Goal: Task Accomplishment & Management: Manage account settings

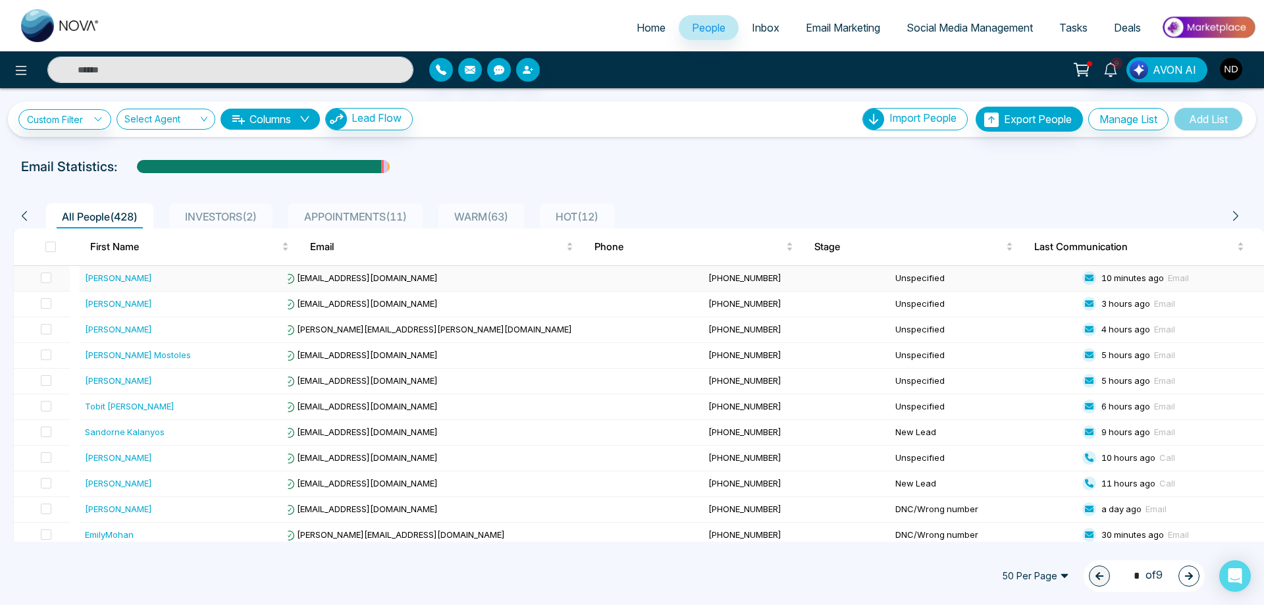
click at [116, 282] on div "[PERSON_NAME]" at bounding box center [118, 277] width 67 height 13
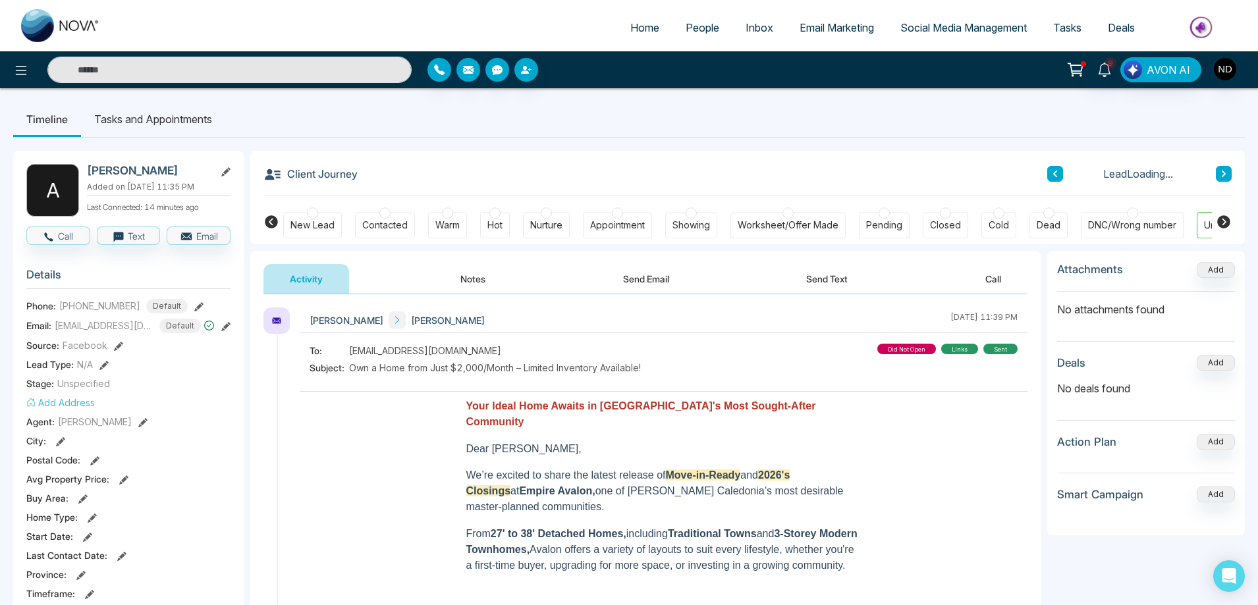
click at [473, 280] on button "Notes" at bounding box center [473, 279] width 78 height 30
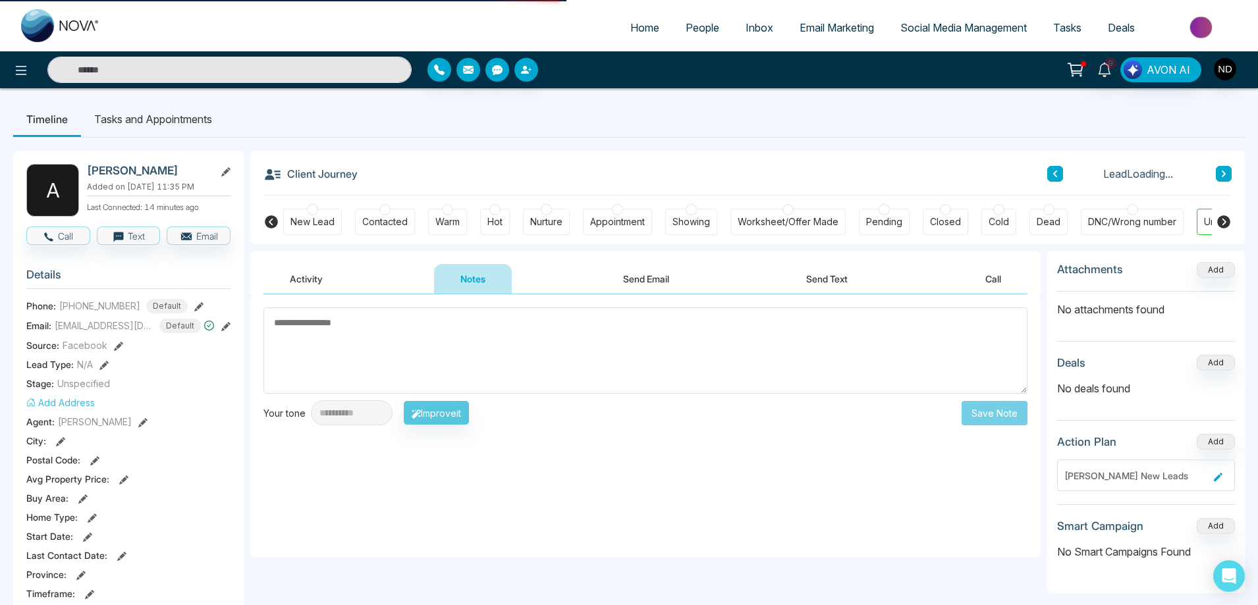
click at [535, 346] on textarea at bounding box center [645, 351] width 764 height 86
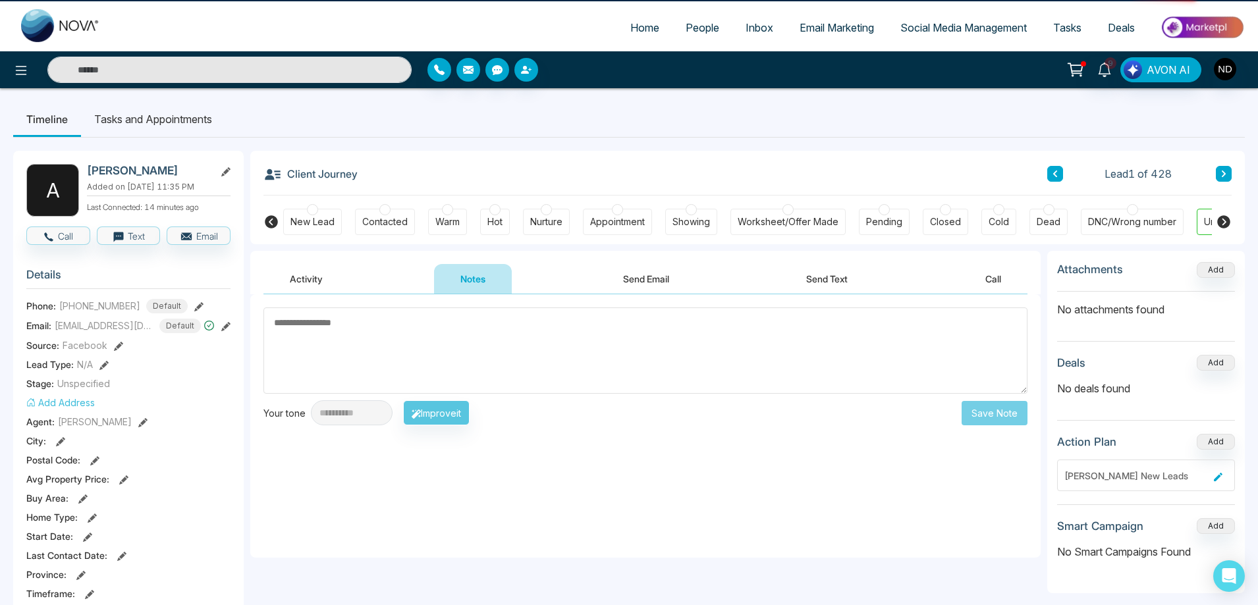
scroll to position [0, 51]
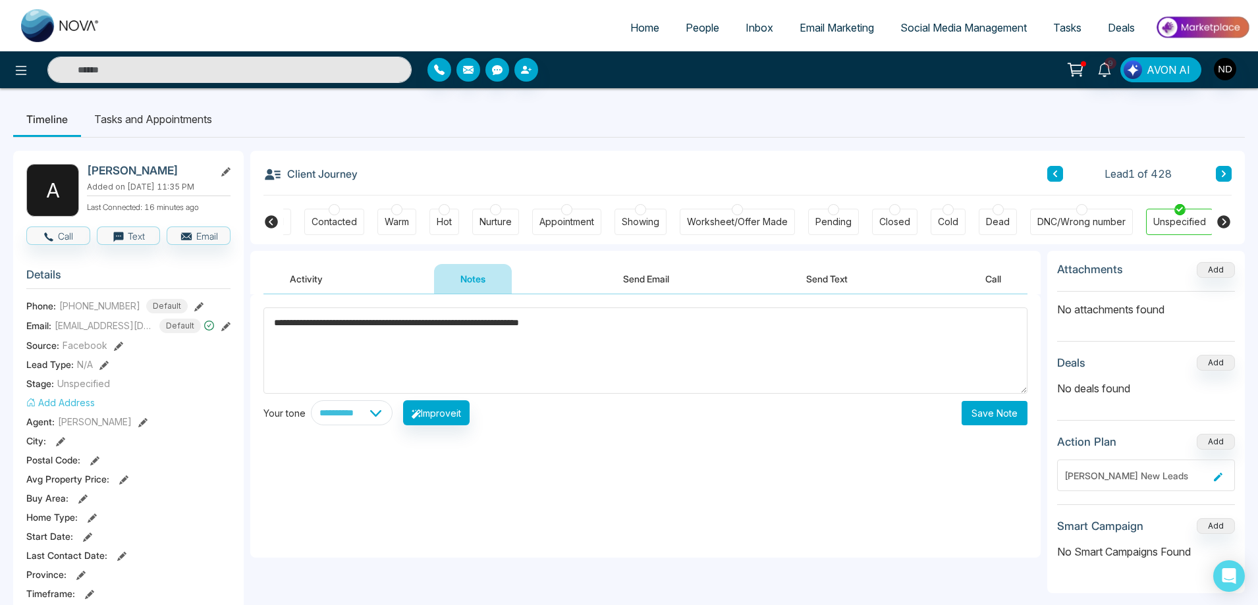
click at [0, 0] on qb-div "**********" at bounding box center [0, 0] width 0 height 0
click at [0, 0] on span "******" at bounding box center [0, 0] width 0 height 0
type textarea "**********"
click at [324, 222] on div "Contacted" at bounding box center [333, 221] width 45 height 13
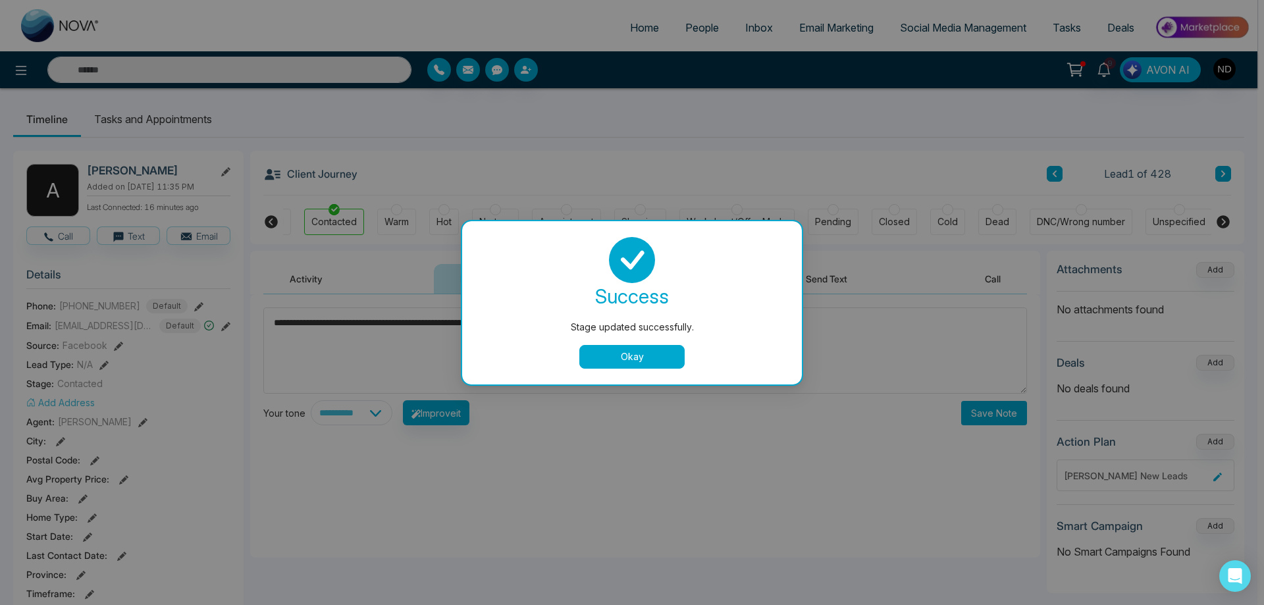
click at [659, 361] on button "Okay" at bounding box center [632, 357] width 105 height 24
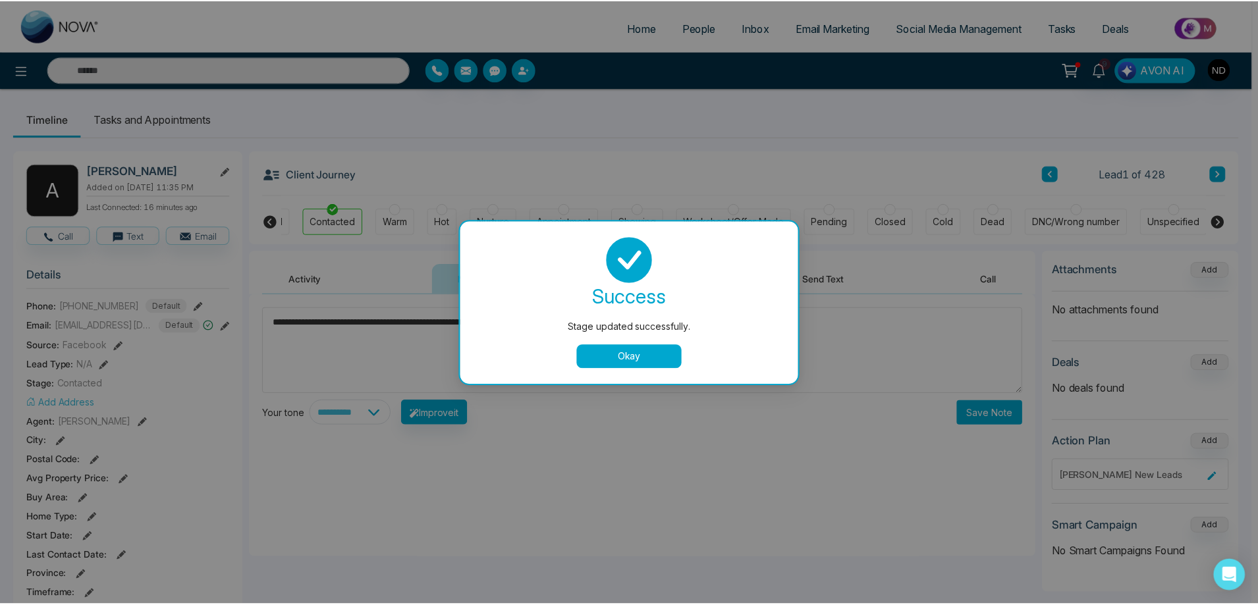
scroll to position [0, 44]
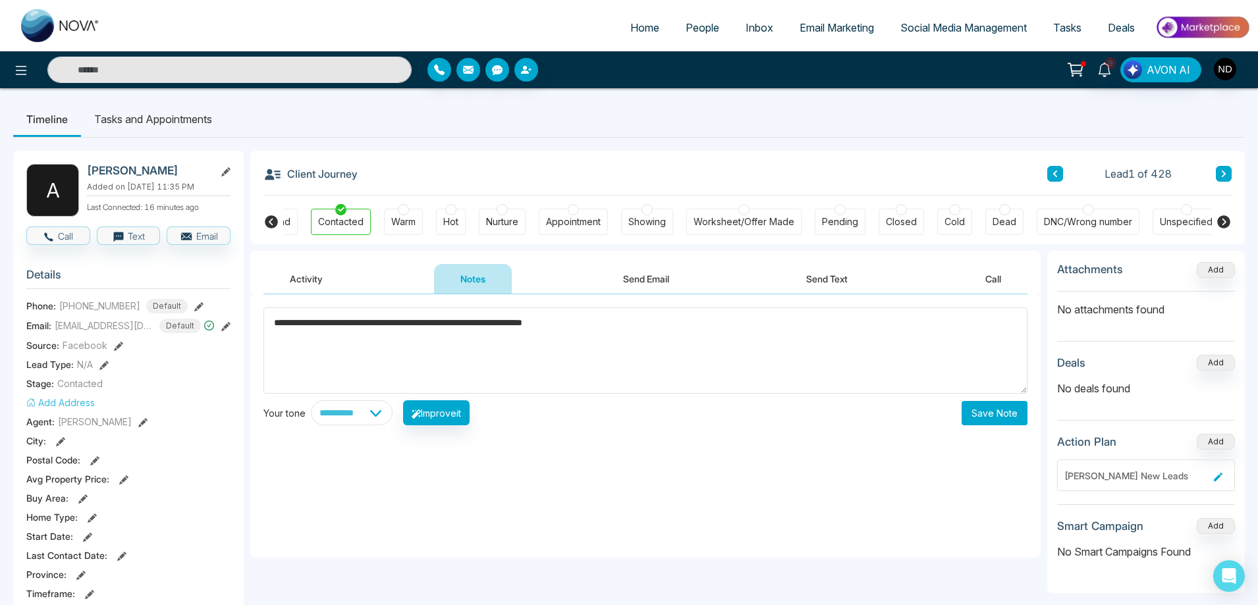
click at [999, 418] on button "Save Note" at bounding box center [994, 413] width 66 height 24
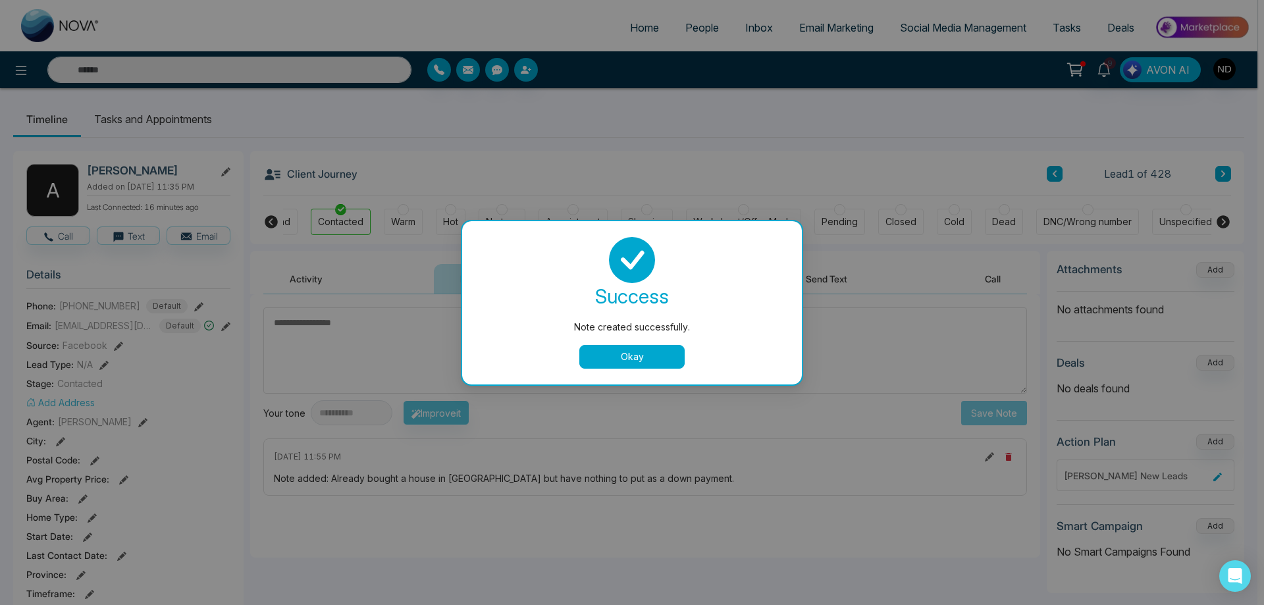
click at [672, 357] on button "Okay" at bounding box center [632, 357] width 105 height 24
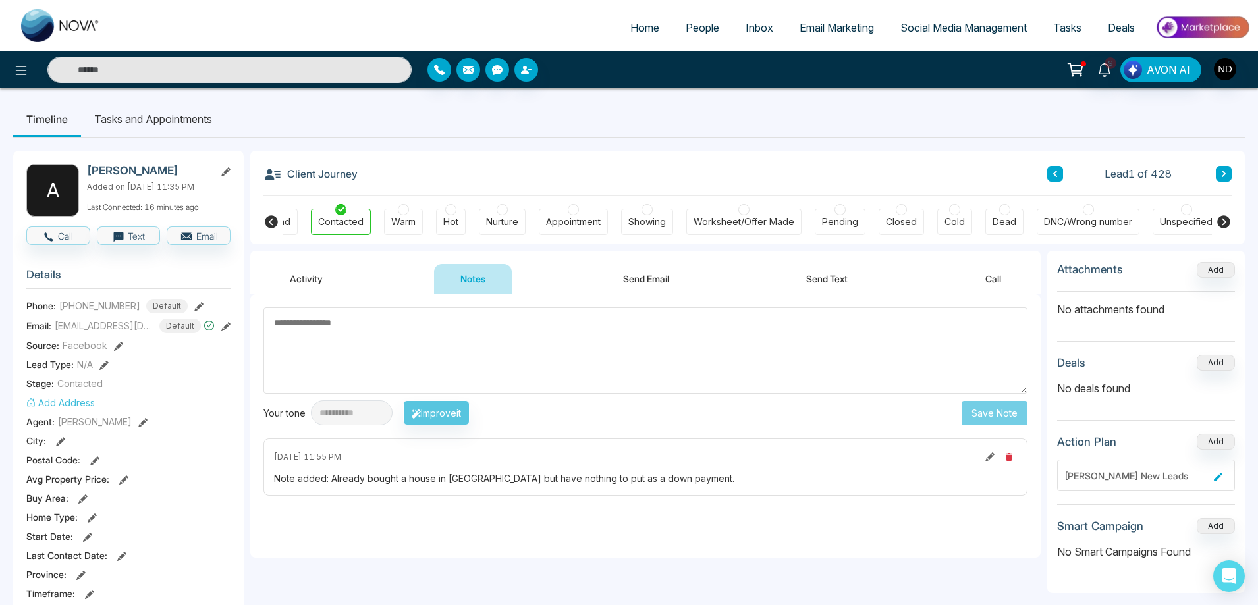
click at [310, 278] on button "Activity" at bounding box center [306, 279] width 86 height 30
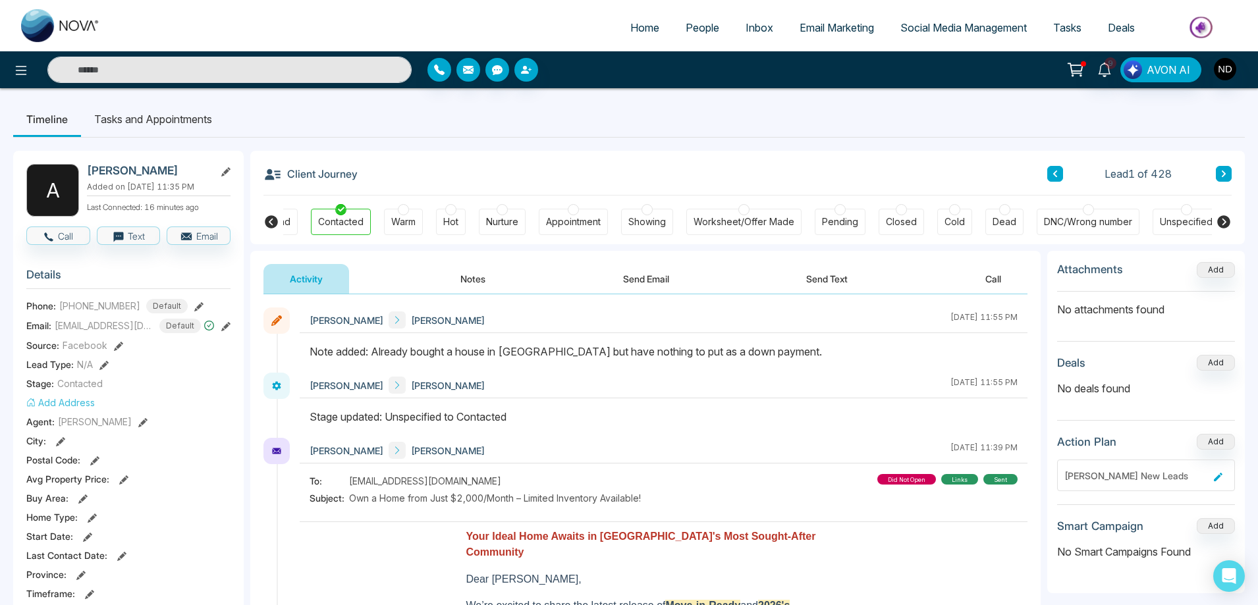
click at [265, 218] on icon at bounding box center [271, 222] width 16 height 16
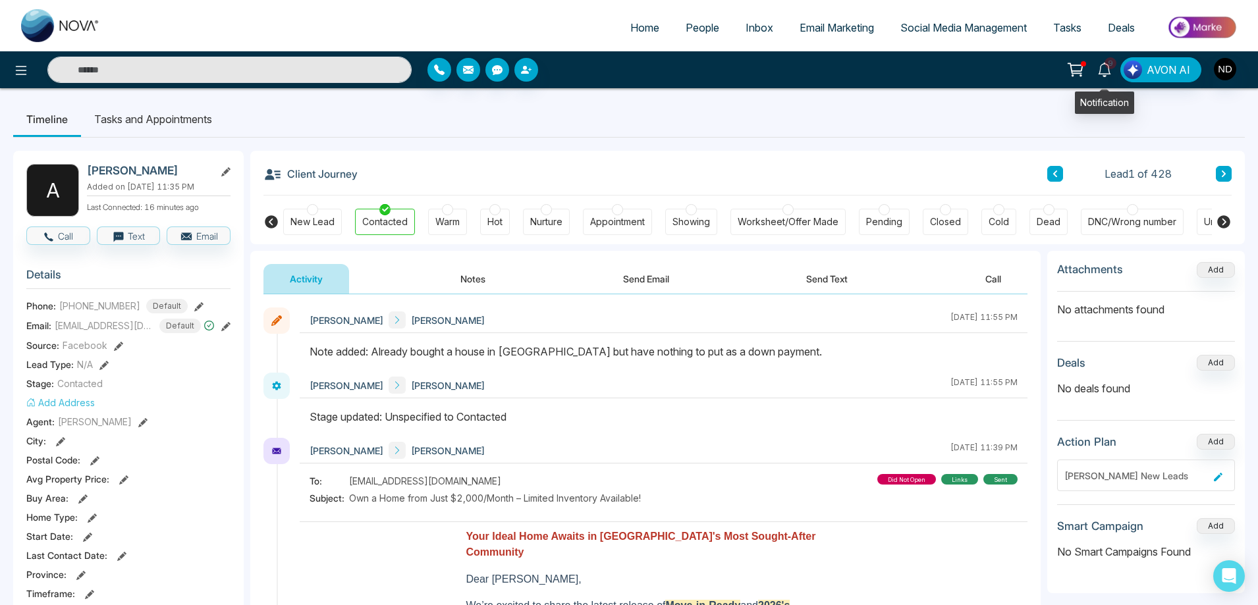
click at [1106, 69] on icon at bounding box center [1104, 70] width 14 height 14
click at [686, 131] on ul "Timeline Tasks and Appointments" at bounding box center [628, 119] width 1231 height 36
click at [1106, 69] on icon at bounding box center [1104, 70] width 14 height 14
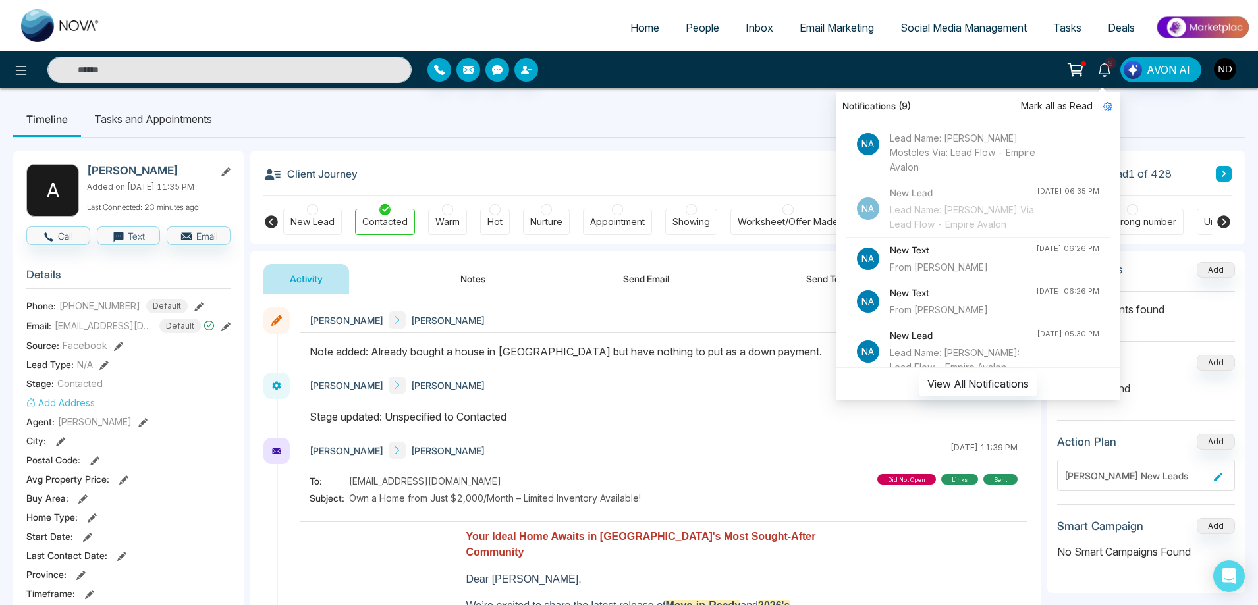
scroll to position [198, 0]
click at [656, 109] on ul "Timeline Tasks and Appointments" at bounding box center [628, 119] width 1231 height 36
